Goal: Transaction & Acquisition: Subscribe to service/newsletter

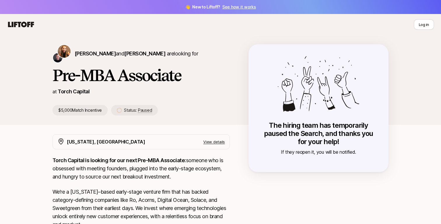
click at [234, 7] on link "See how it works" at bounding box center [239, 6] width 34 height 5
click at [75, 92] on link "Torch Capital" at bounding box center [74, 91] width 32 height 6
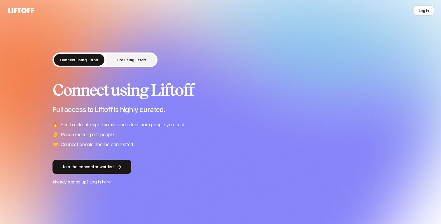
click at [131, 61] on p "Hire using Liftoff" at bounding box center [130, 60] width 31 height 6
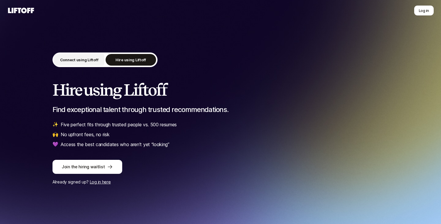
click at [82, 60] on p "Connect using Liftoff" at bounding box center [79, 60] width 38 height 6
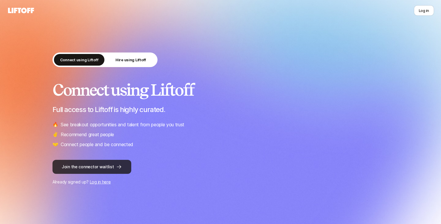
click at [92, 168] on button "Join the connector waitlist" at bounding box center [91, 167] width 79 height 14
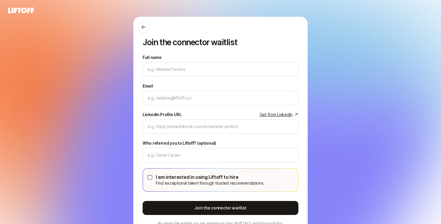
scroll to position [28, 0]
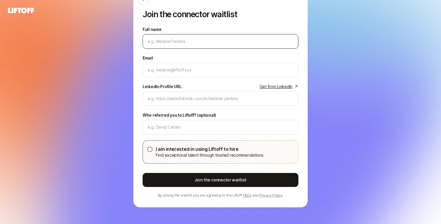
click at [177, 44] on input "Full name" at bounding box center [220, 41] width 146 height 7
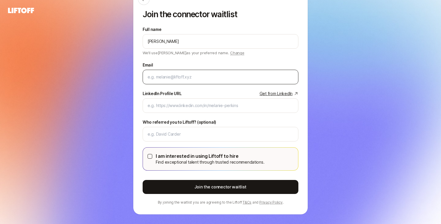
type input "[PERSON_NAME]"
click at [178, 73] on div at bounding box center [221, 77] width 156 height 15
click at [173, 78] on input "Email" at bounding box center [220, 76] width 146 height 7
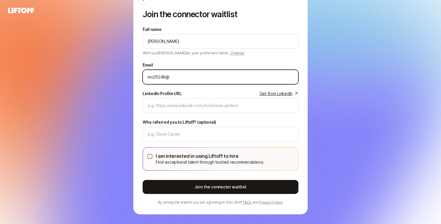
type input "[EMAIL_ADDRESS][DOMAIN_NAME]"
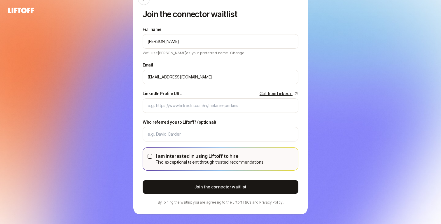
click at [275, 94] on link "Get from LinkedIn" at bounding box center [278, 93] width 39 height 7
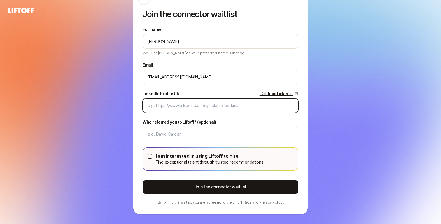
click at [180, 106] on input "LinkedIn Profile URL Get from LinkedIn" at bounding box center [220, 105] width 146 height 7
paste input "[URL][DOMAIN_NAME]"
type input "[URL][DOMAIN_NAME]"
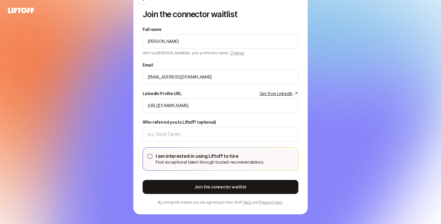
click at [137, 151] on div "Join the connector waitlist Full name [PERSON_NAME] We'll use [PERSON_NAME] as …" at bounding box center [220, 102] width 174 height 226
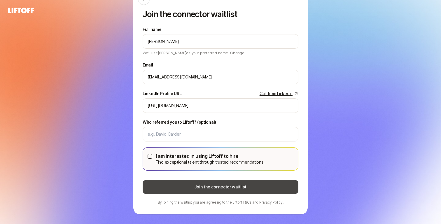
click at [171, 185] on button "Join the connector waitlist" at bounding box center [221, 187] width 156 height 14
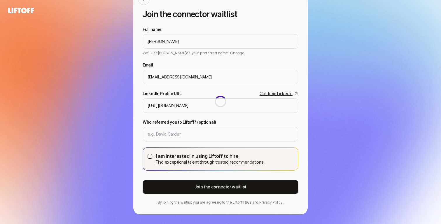
scroll to position [0, 0]
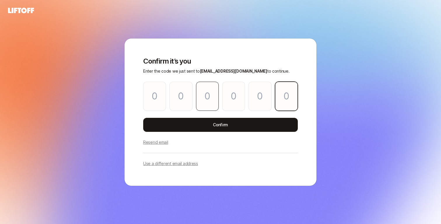
paste input "3"
type input "3"
type input "6"
type input "7"
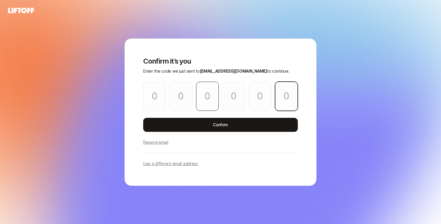
type input "7"
type input "3"
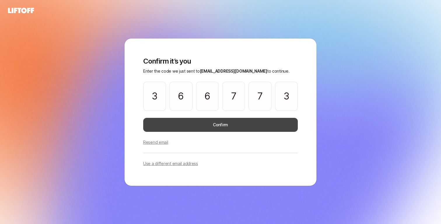
click at [184, 124] on button "Confirm" at bounding box center [220, 125] width 154 height 14
